Goal: Browse casually

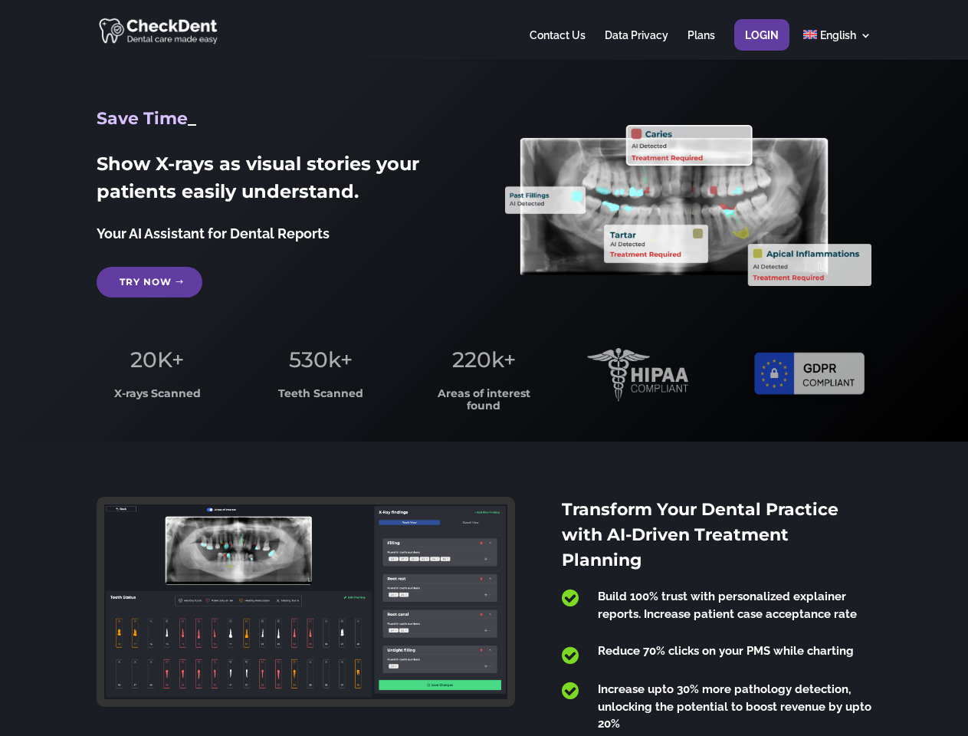
click at [484, 368] on span "220k+" at bounding box center [484, 359] width 64 height 26
click at [484, 30] on div at bounding box center [484, 30] width 774 height 60
click at [484, 368] on span "220k+" at bounding box center [484, 359] width 64 height 26
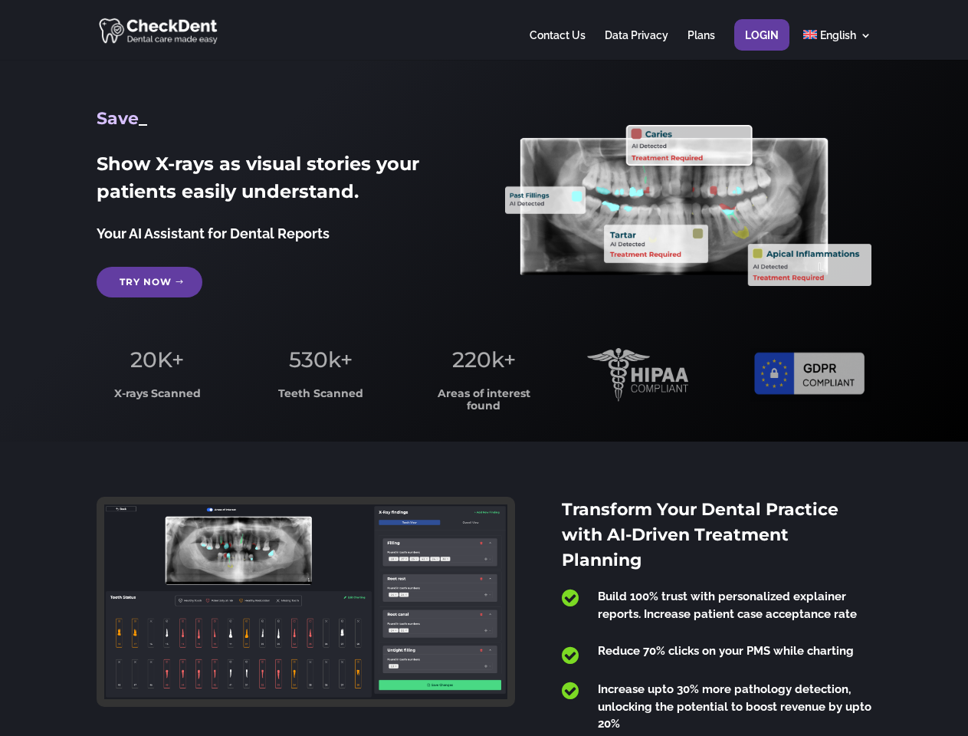
click at [484, 30] on div at bounding box center [484, 30] width 774 height 60
